Goal: Navigation & Orientation: Find specific page/section

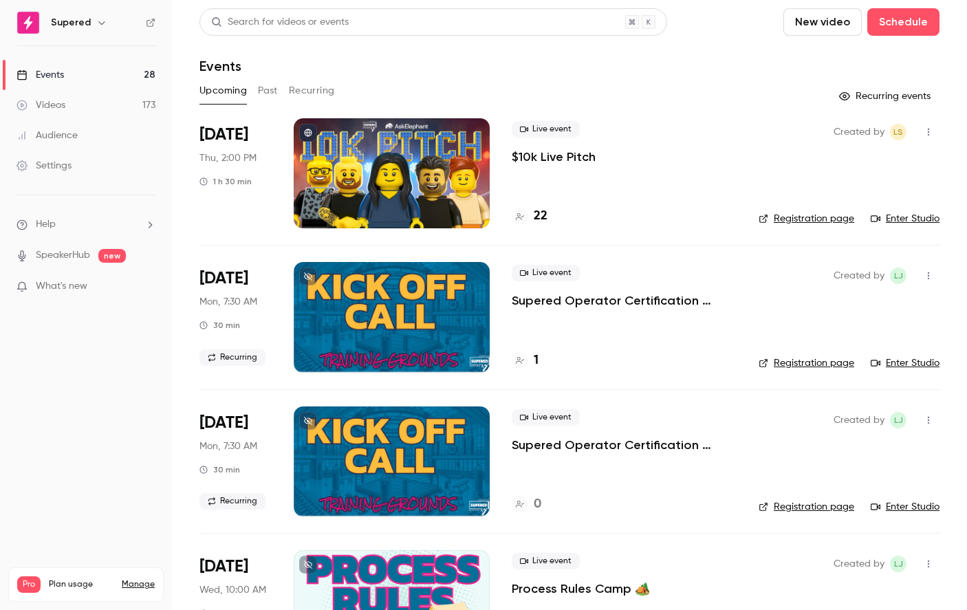
drag, startPoint x: 77, startPoint y: 101, endPoint x: 61, endPoint y: 96, distance: 17.2
click at [76, 100] on link "Videos 173" at bounding box center [86, 105] width 172 height 30
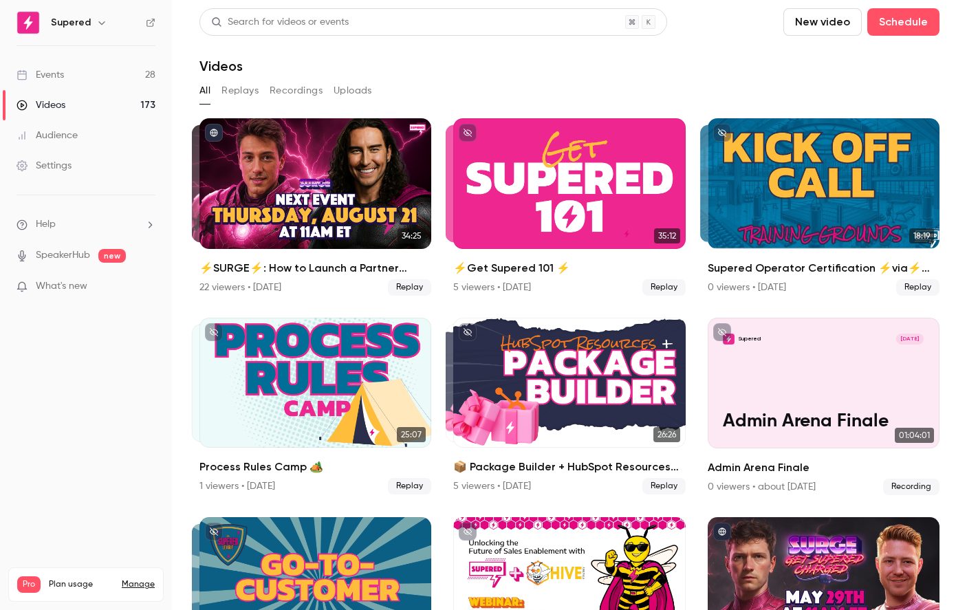
click at [238, 93] on button "Replays" at bounding box center [239, 91] width 37 height 22
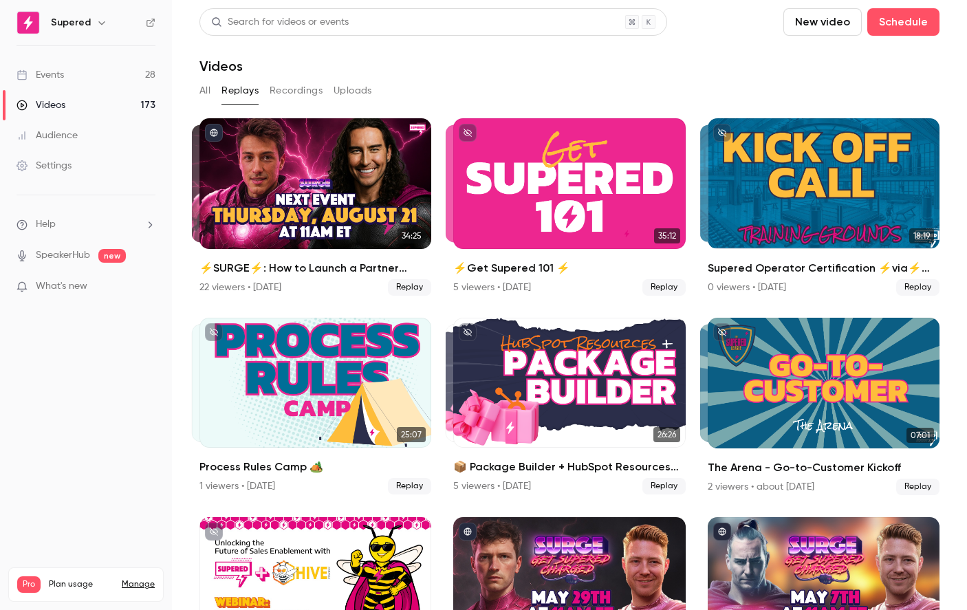
click at [295, 88] on button "Recordings" at bounding box center [296, 91] width 53 height 22
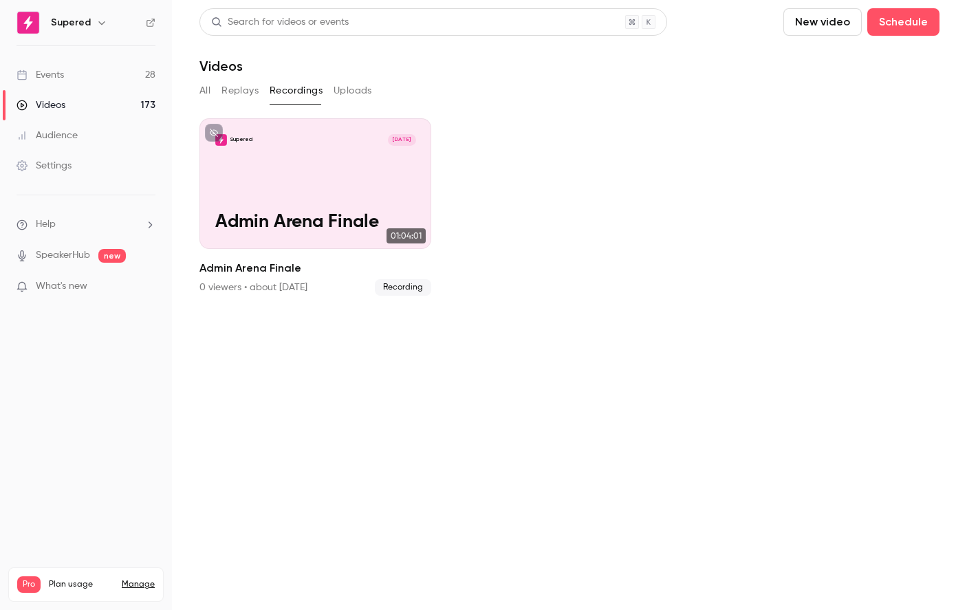
click at [365, 92] on button "Uploads" at bounding box center [352, 91] width 39 height 22
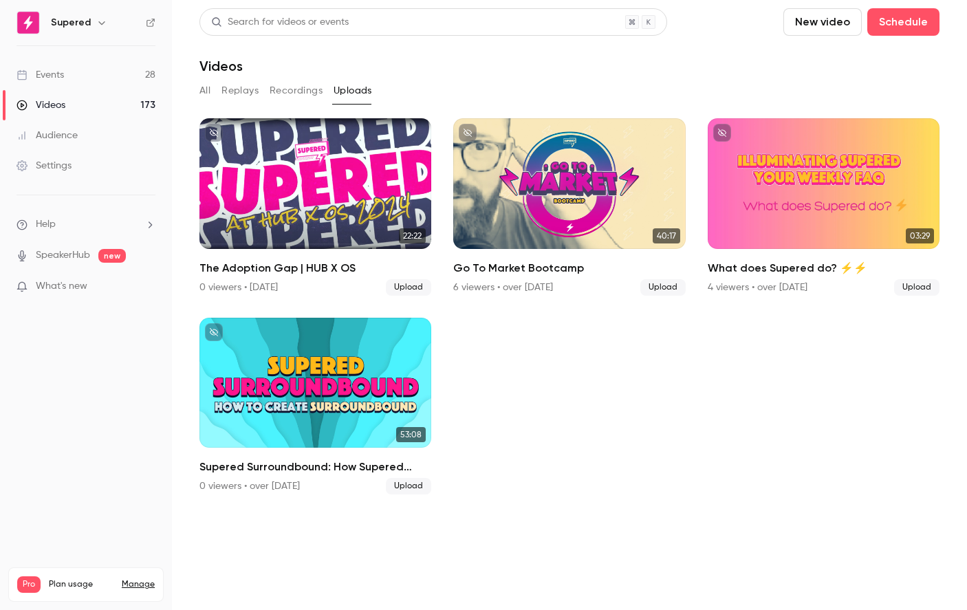
click at [204, 92] on button "All" at bounding box center [204, 91] width 11 height 22
